Goal: Navigation & Orientation: Find specific page/section

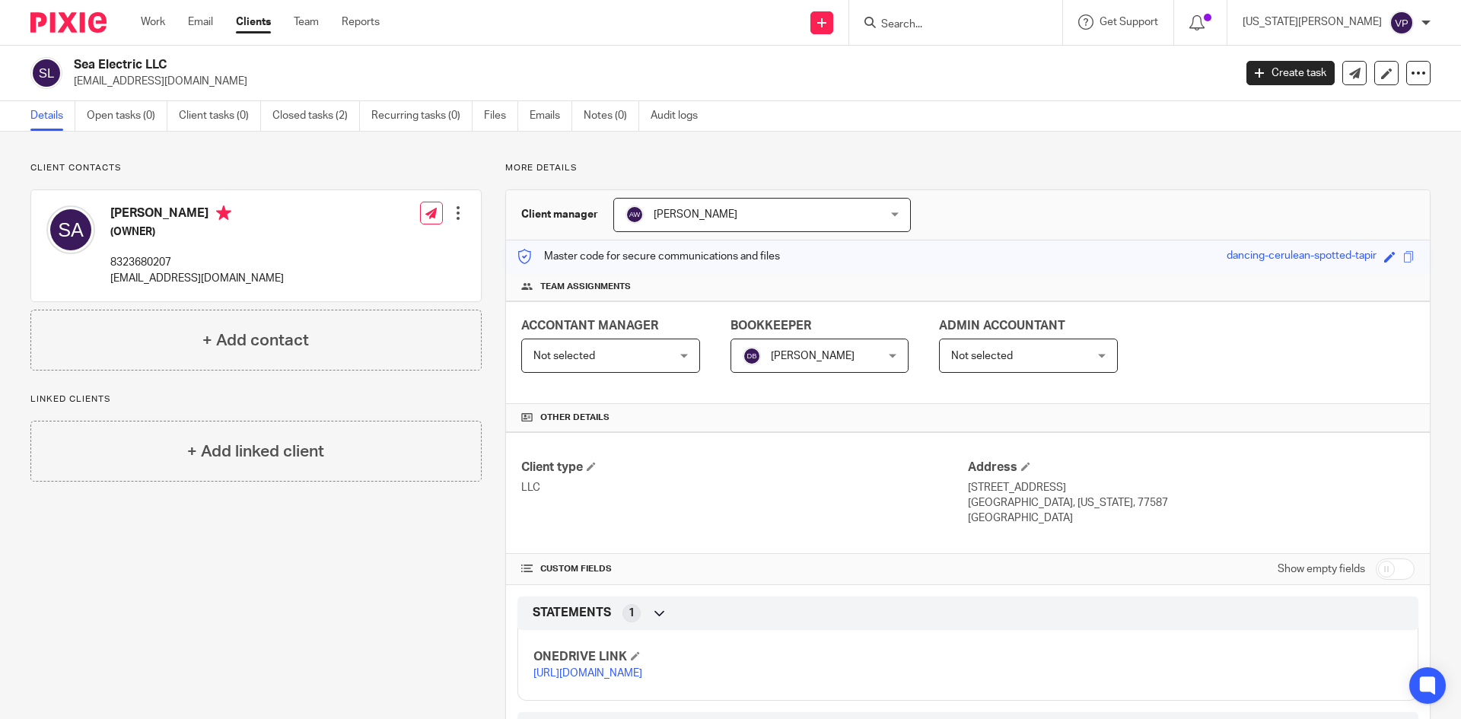
click at [68, 21] on img at bounding box center [68, 22] width 76 height 21
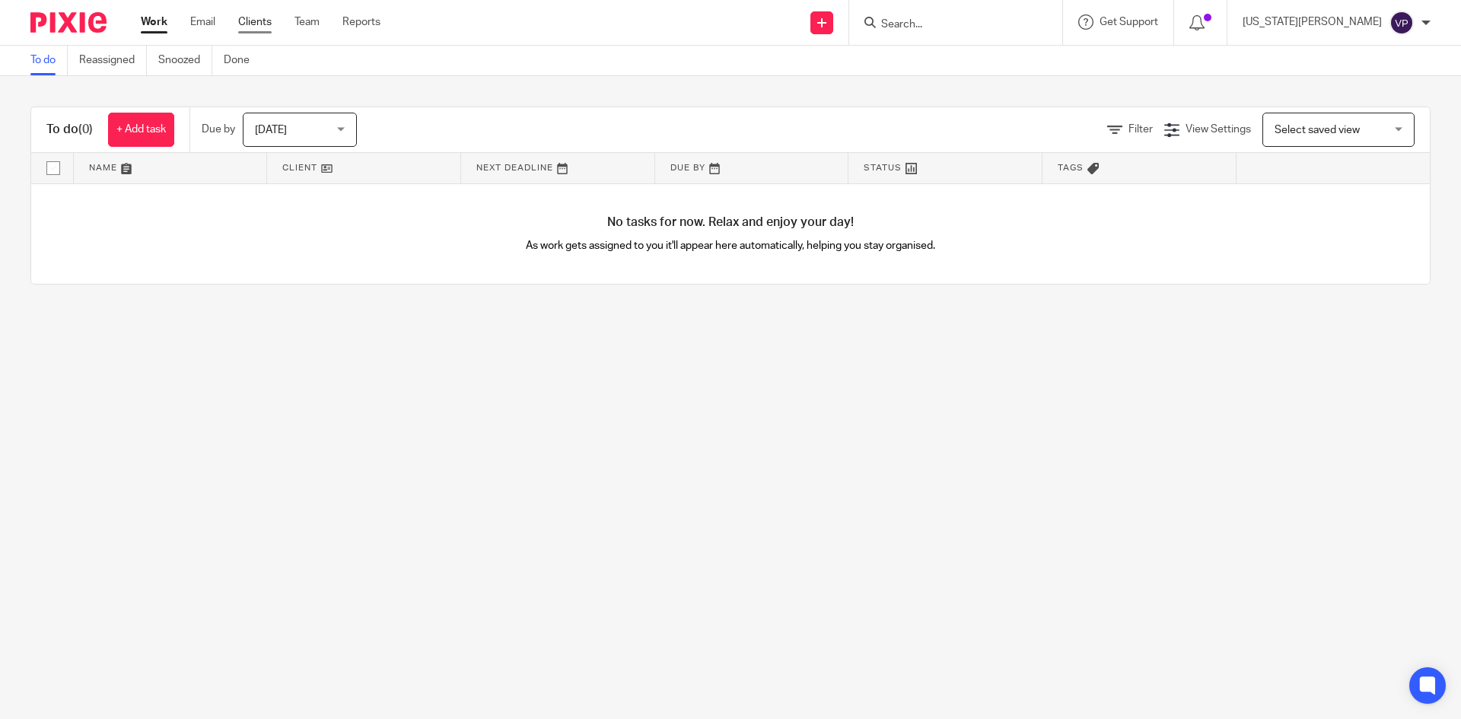
click at [246, 21] on link "Clients" at bounding box center [254, 21] width 33 height 15
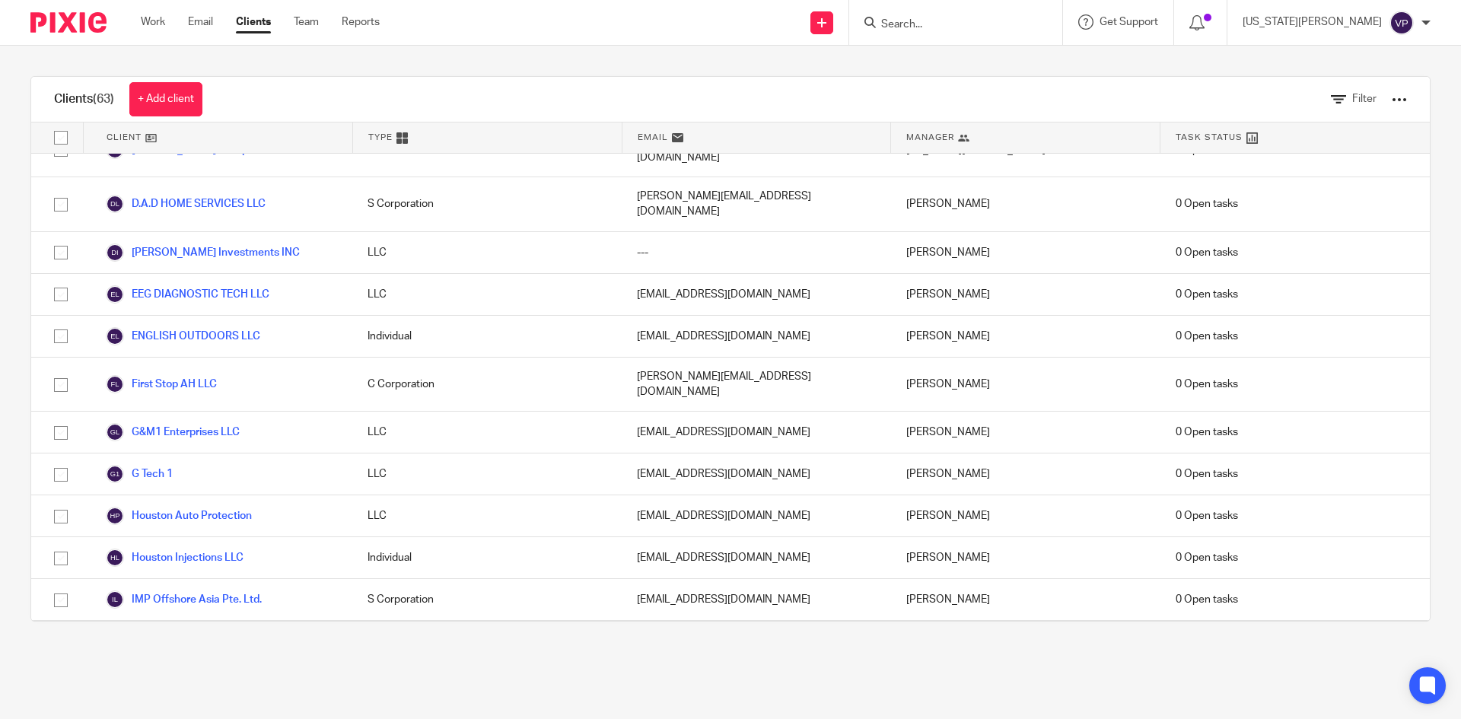
scroll to position [1065, 0]
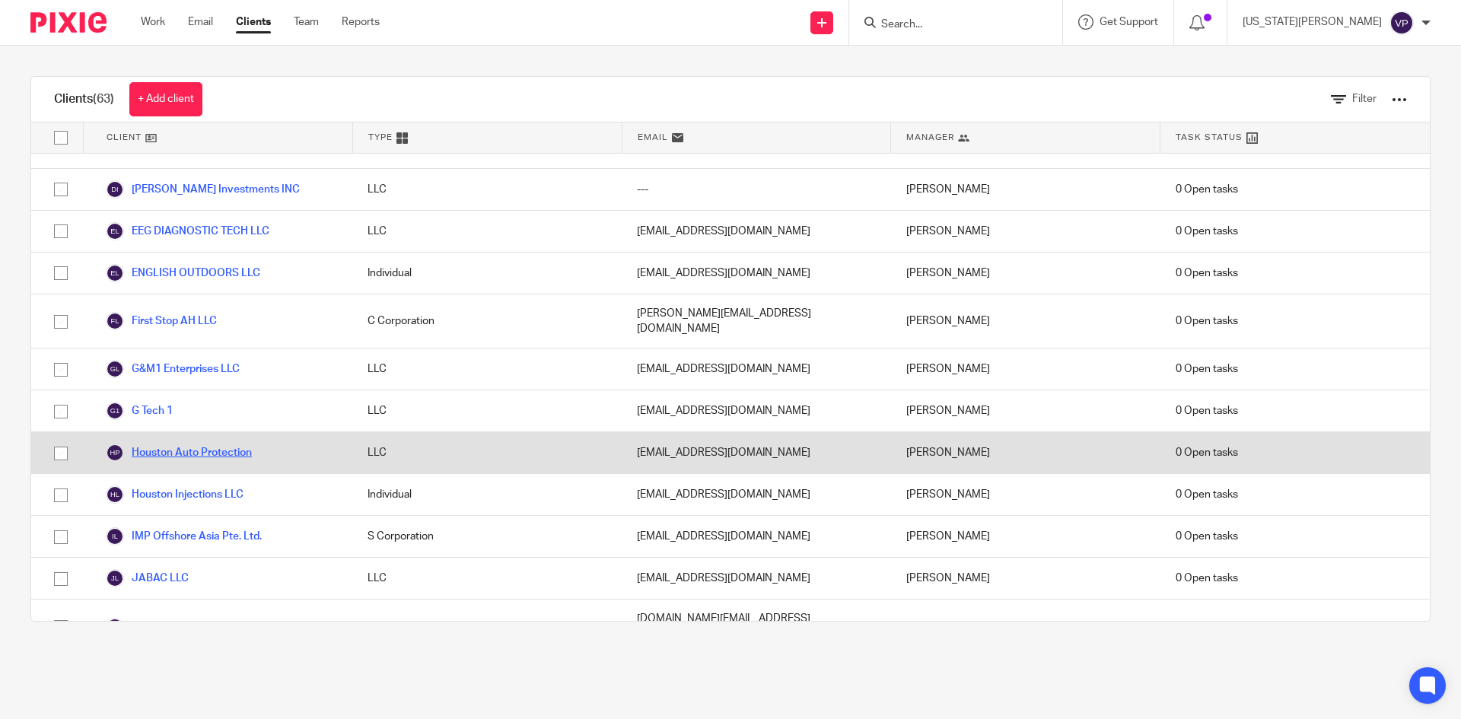
click at [180, 444] on link "Houston Auto Protection" at bounding box center [179, 453] width 146 height 18
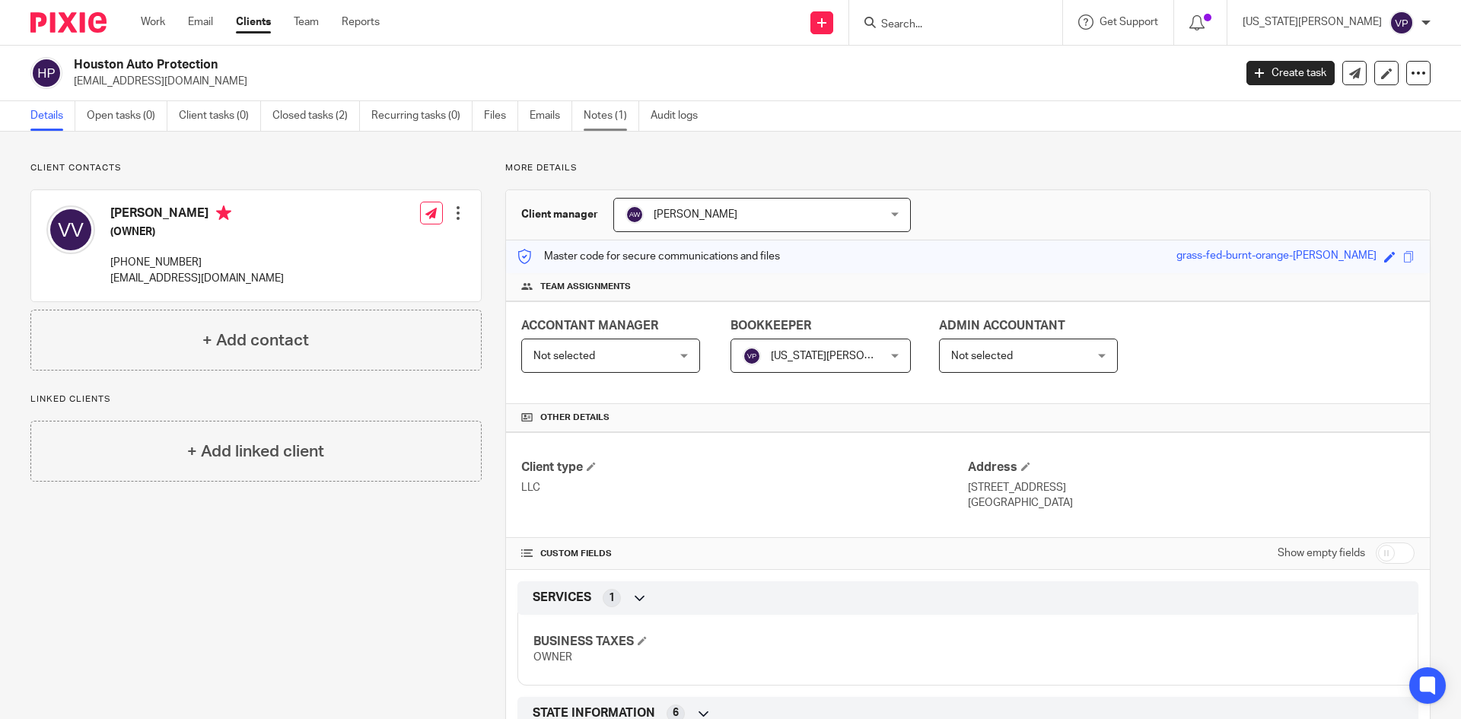
click at [618, 113] on link "Notes (1)" at bounding box center [611, 116] width 56 height 30
click at [256, 21] on link "Clients" at bounding box center [253, 21] width 35 height 15
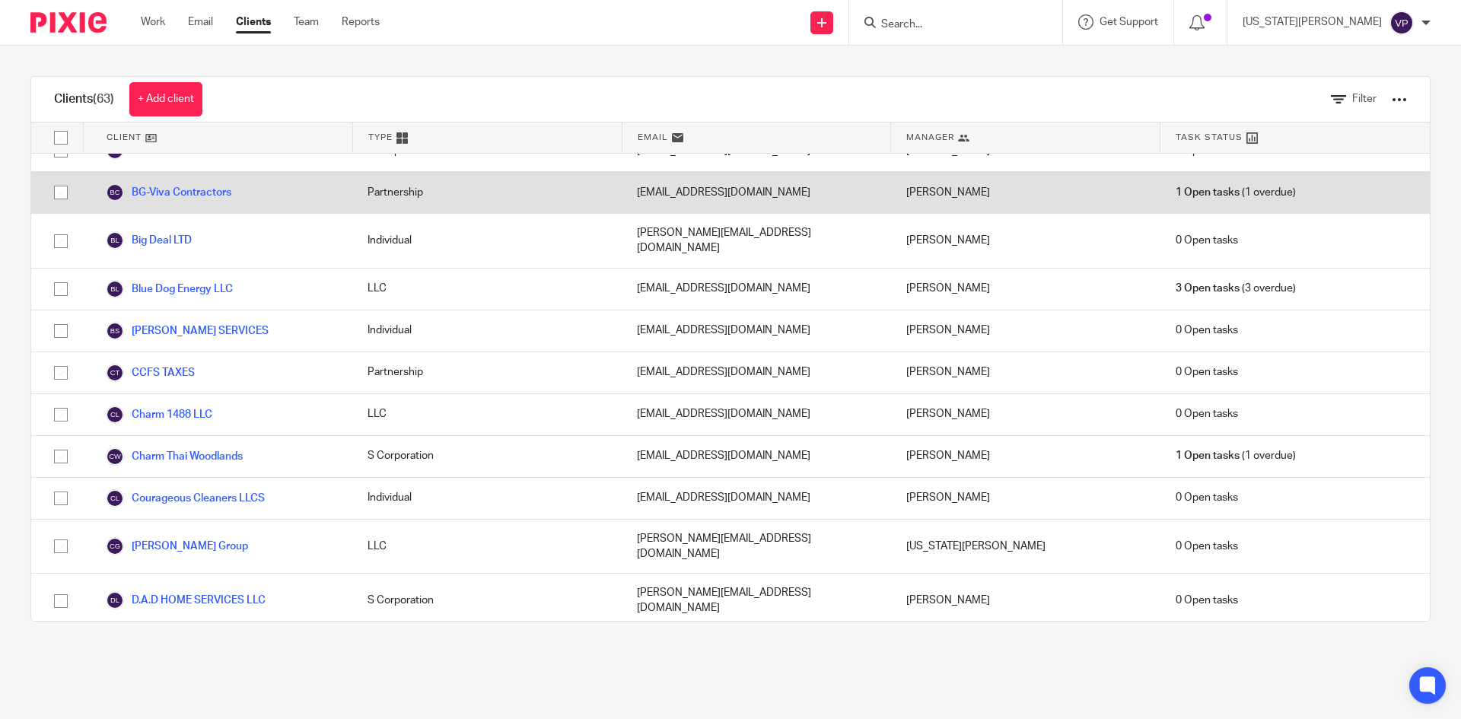
scroll to position [609, 0]
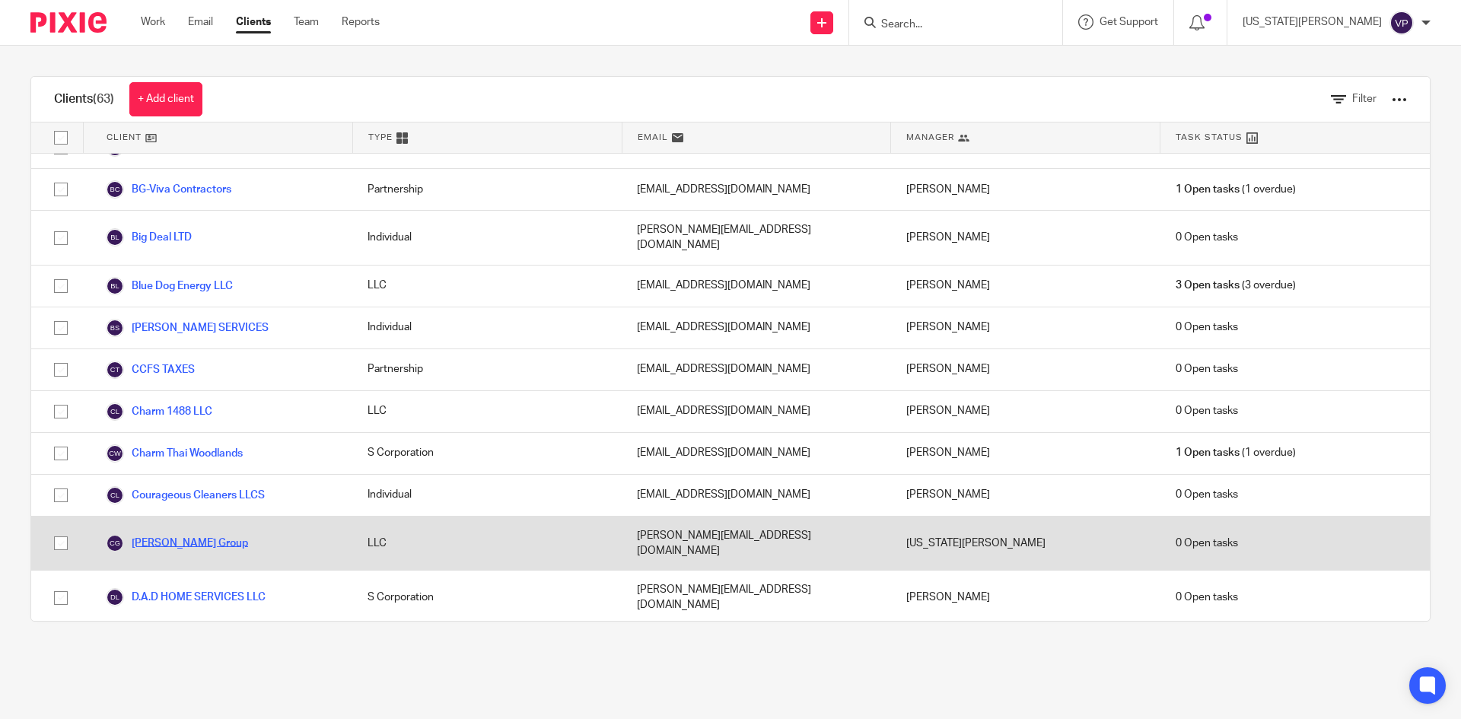
click at [186, 534] on link "[PERSON_NAME] Group" at bounding box center [177, 543] width 142 height 18
